Goal: Check status: Check status

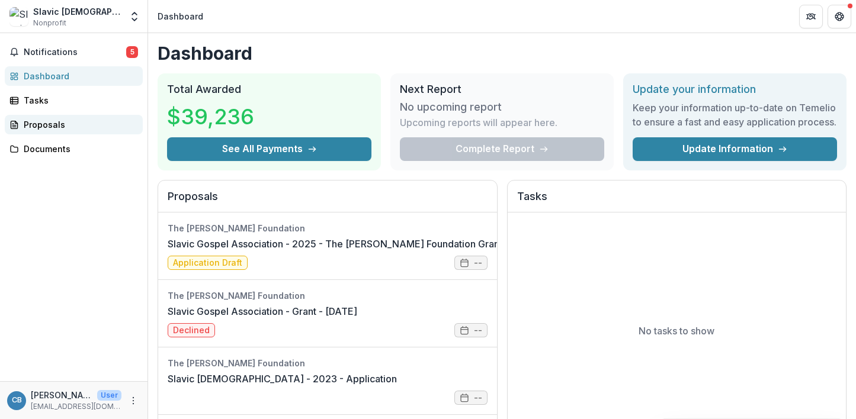
click at [46, 122] on div "Proposals" at bounding box center [79, 124] width 110 height 12
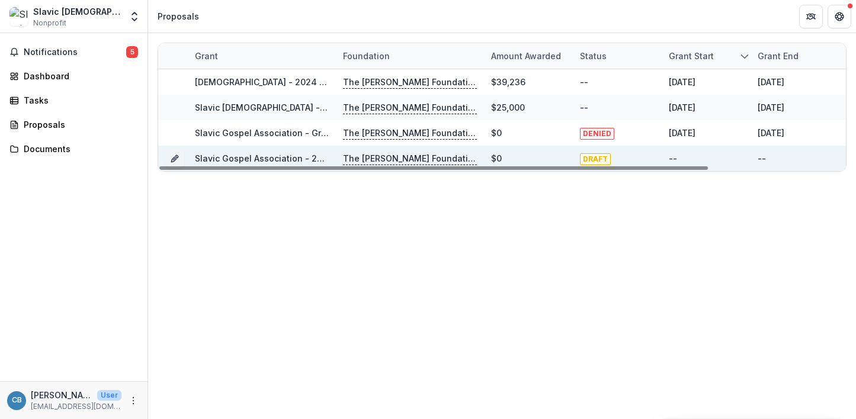
click at [278, 157] on link "Slavic Gospel Association - 2025 - The [PERSON_NAME] Foundation Grant Proposal …" at bounding box center [393, 158] width 396 height 10
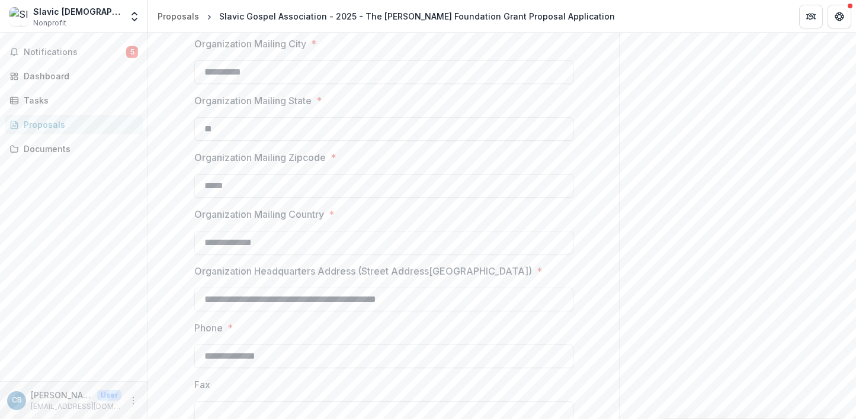
scroll to position [421, 0]
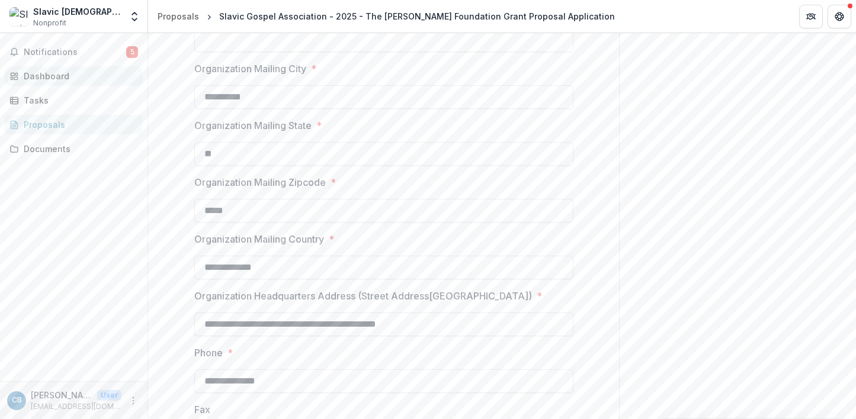
click at [56, 76] on div "Dashboard" at bounding box center [79, 76] width 110 height 12
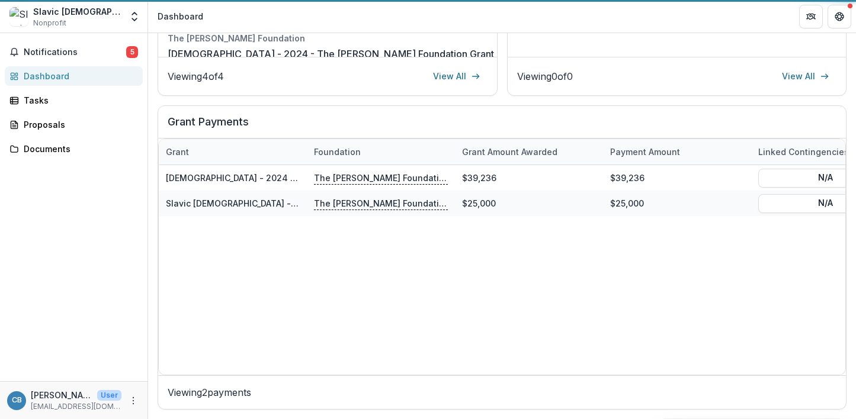
scroll to position [402, 0]
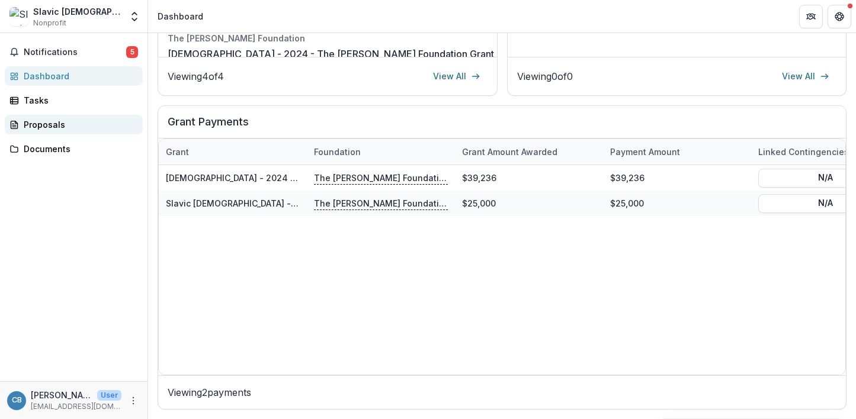
click at [49, 126] on div "Proposals" at bounding box center [79, 124] width 110 height 12
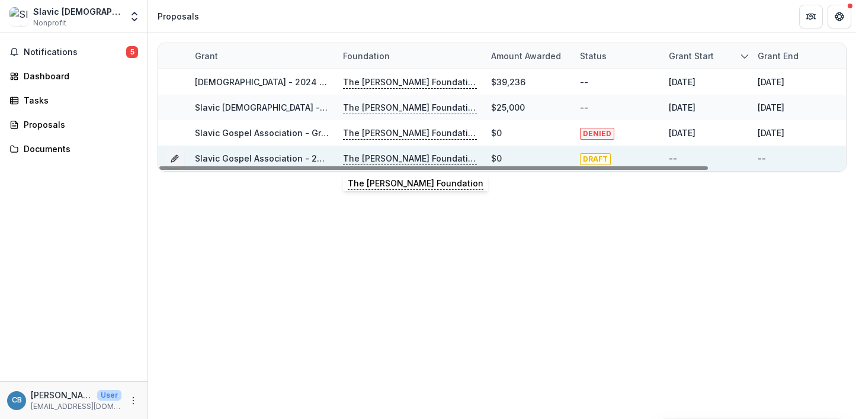
click at [392, 156] on p "The [PERSON_NAME] Foundation" at bounding box center [410, 158] width 134 height 13
click at [365, 159] on p "The [PERSON_NAME] Foundation" at bounding box center [410, 158] width 134 height 13
click at [236, 153] on link "Slavic Gospel Association - 2025 - The [PERSON_NAME] Foundation Grant Proposal …" at bounding box center [393, 158] width 396 height 10
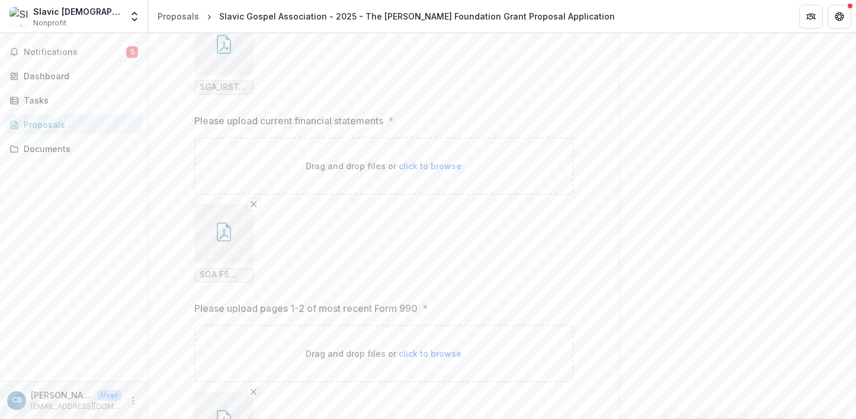
scroll to position [1951, 0]
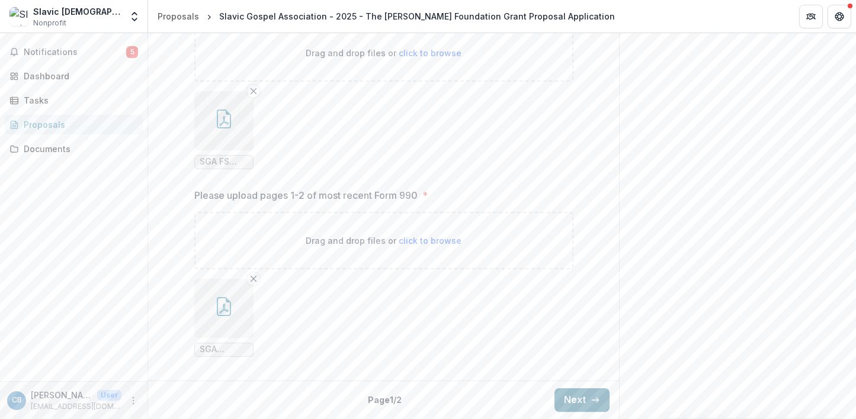
click at [576, 395] on button "Next" at bounding box center [581, 401] width 55 height 24
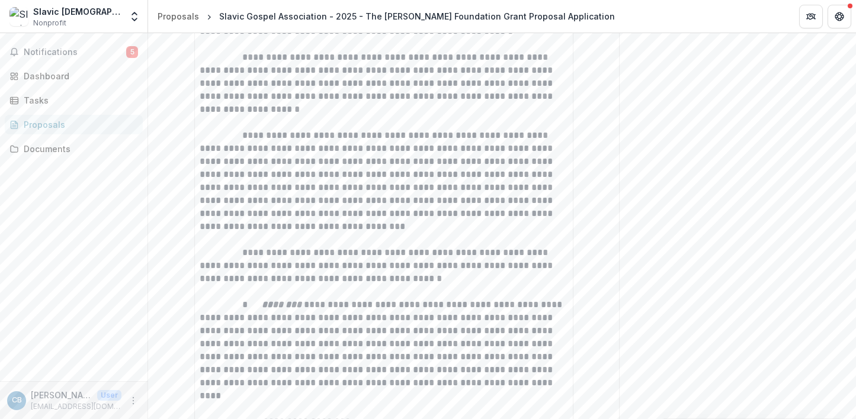
scroll to position [0, 0]
